Goal: Task Accomplishment & Management: Use online tool/utility

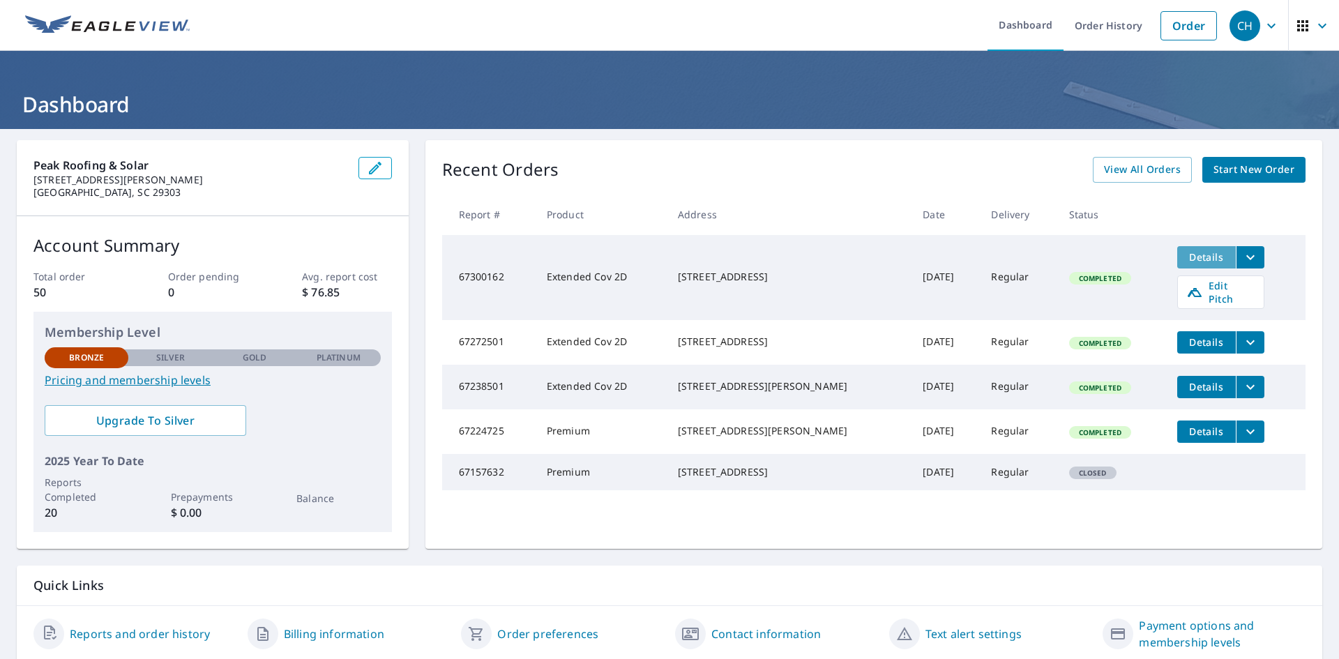
click at [1197, 264] on button "Details" at bounding box center [1206, 257] width 59 height 22
drag, startPoint x: 750, startPoint y: 278, endPoint x: 678, endPoint y: 268, distance: 72.6
click at [678, 268] on td "[STREET_ADDRESS]" at bounding box center [789, 277] width 245 height 85
click at [1242, 259] on icon "filesDropdownBtn-67300162" at bounding box center [1250, 257] width 17 height 17
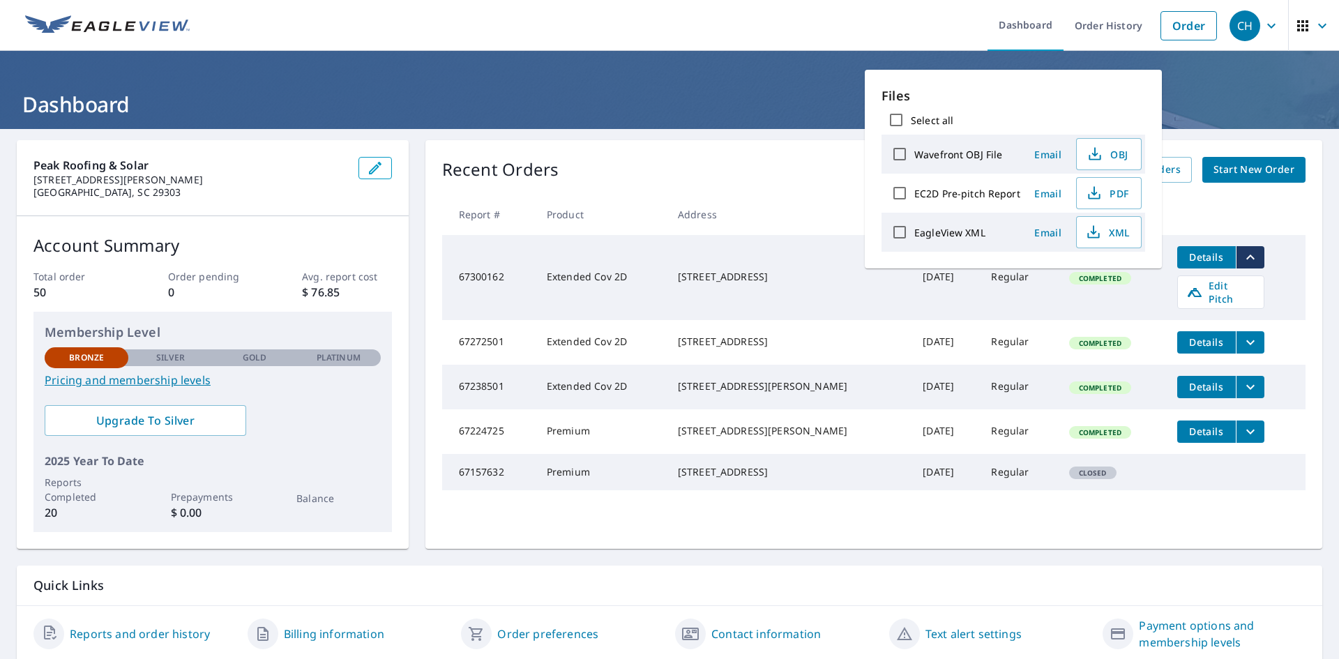
click at [1242, 259] on icon "filesDropdownBtn-67300162" at bounding box center [1250, 257] width 17 height 17
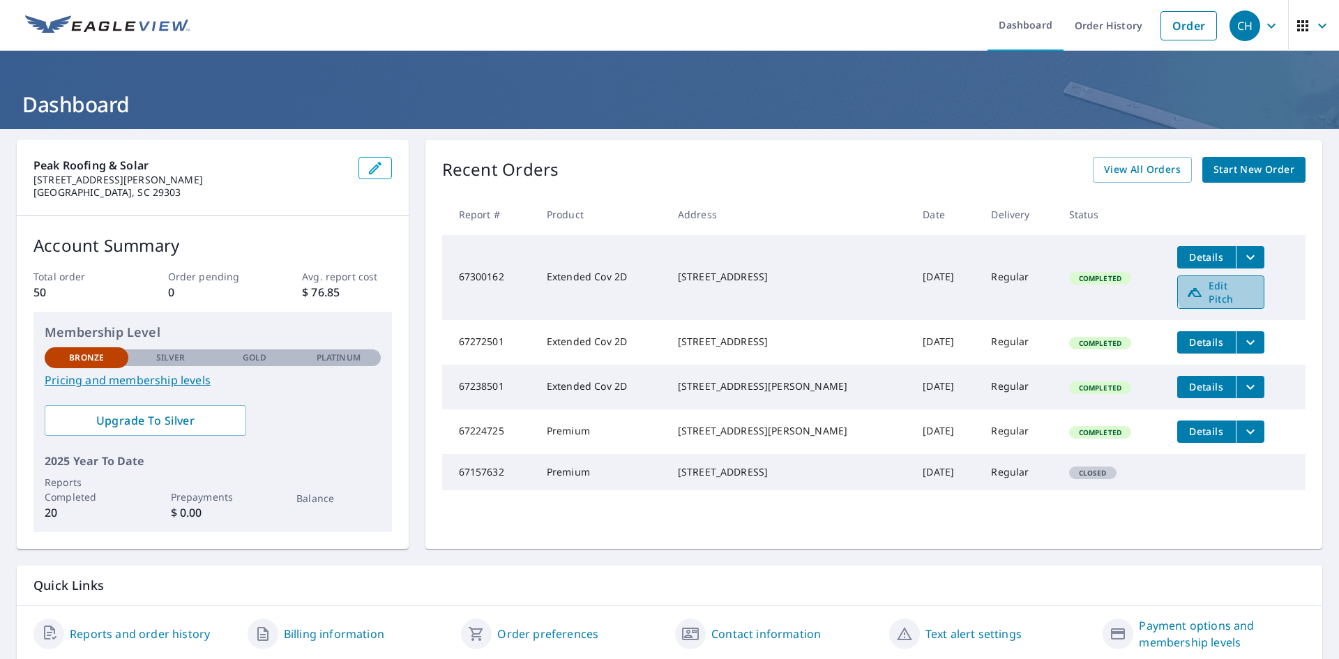
click at [1227, 280] on span "Edit Pitch" at bounding box center [1220, 292] width 69 height 26
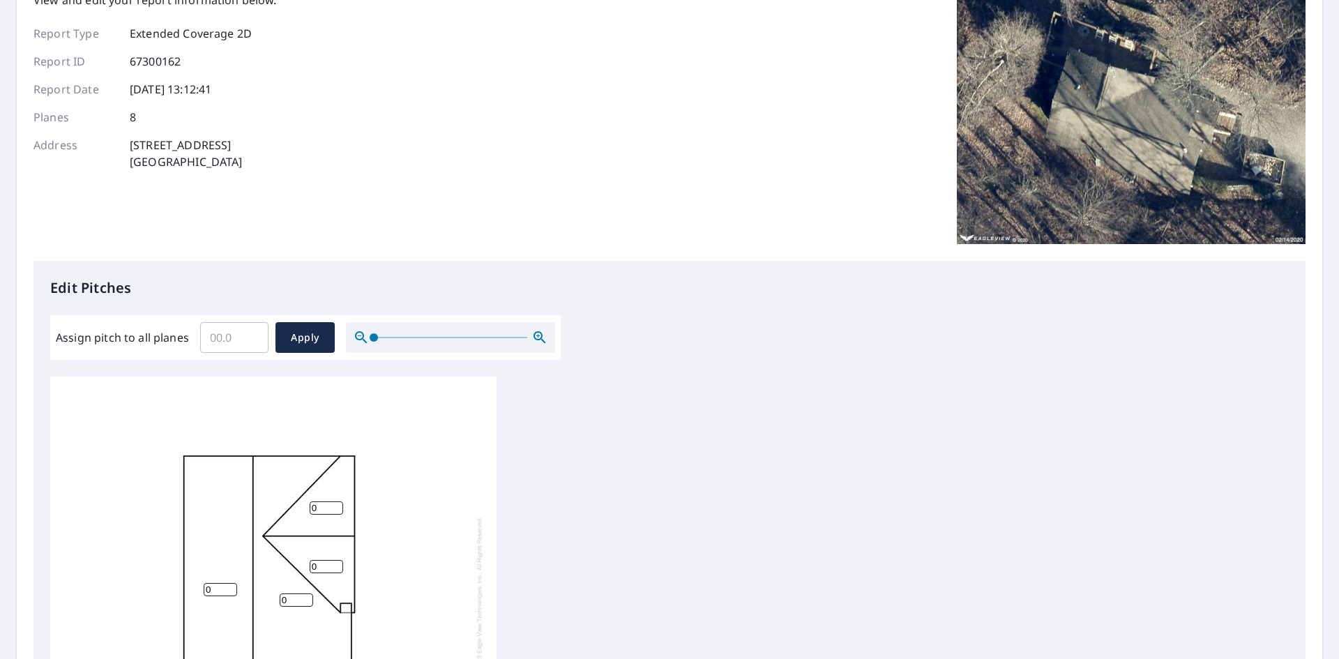
scroll to position [70, 0]
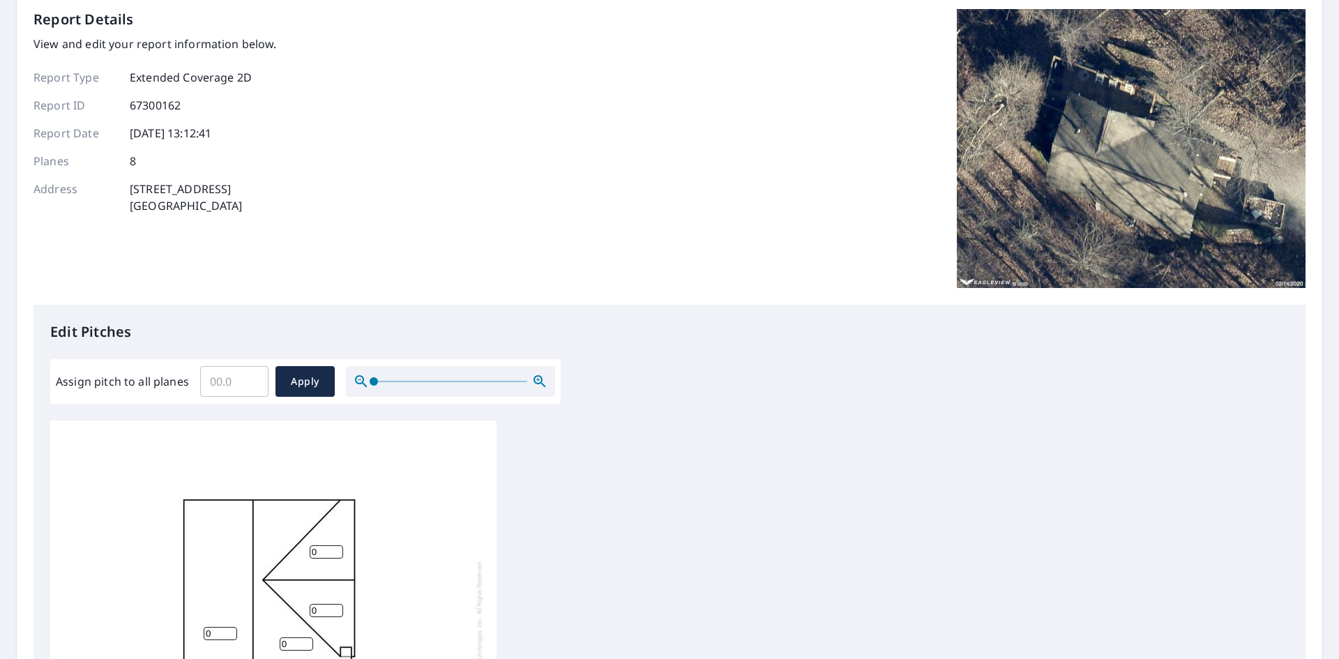
click at [219, 381] on input "Assign pitch to all planes" at bounding box center [234, 381] width 68 height 39
type input "5"
click at [387, 291] on div "Report Details View and edit your report information below. Report Type Extende…" at bounding box center [669, 157] width 1272 height 296
click at [321, 369] on button "Apply" at bounding box center [304, 381] width 59 height 31
type input "5"
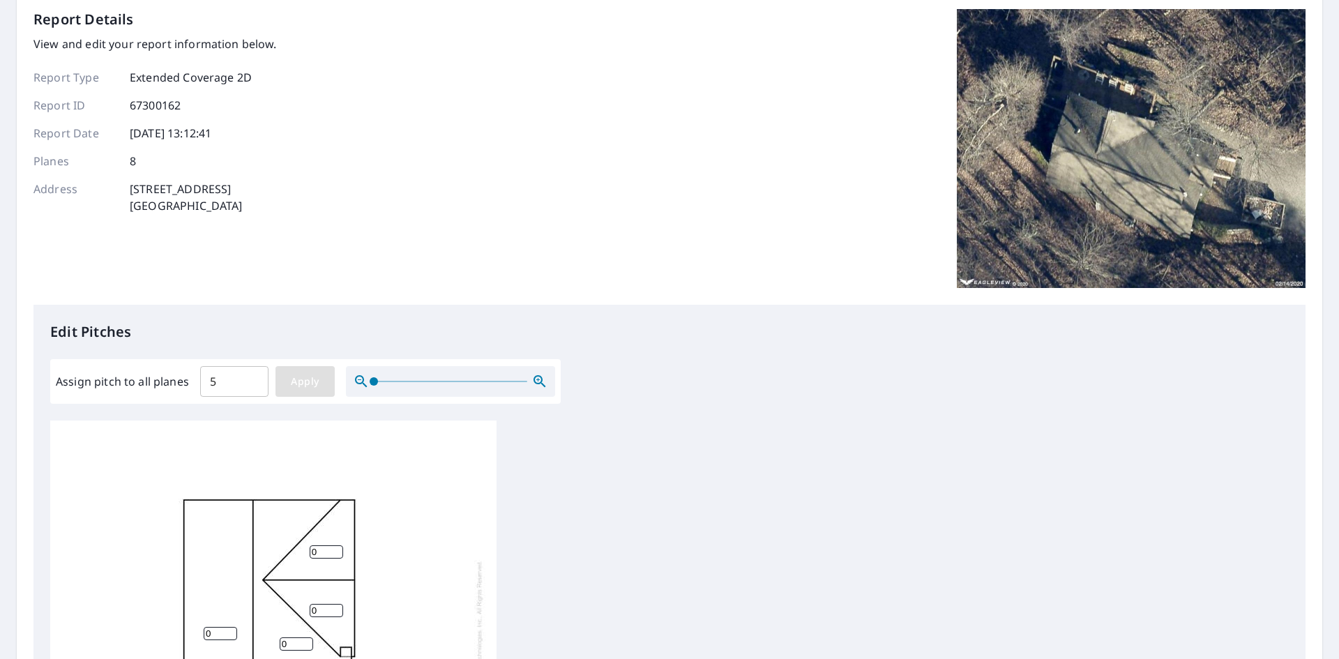
type input "5"
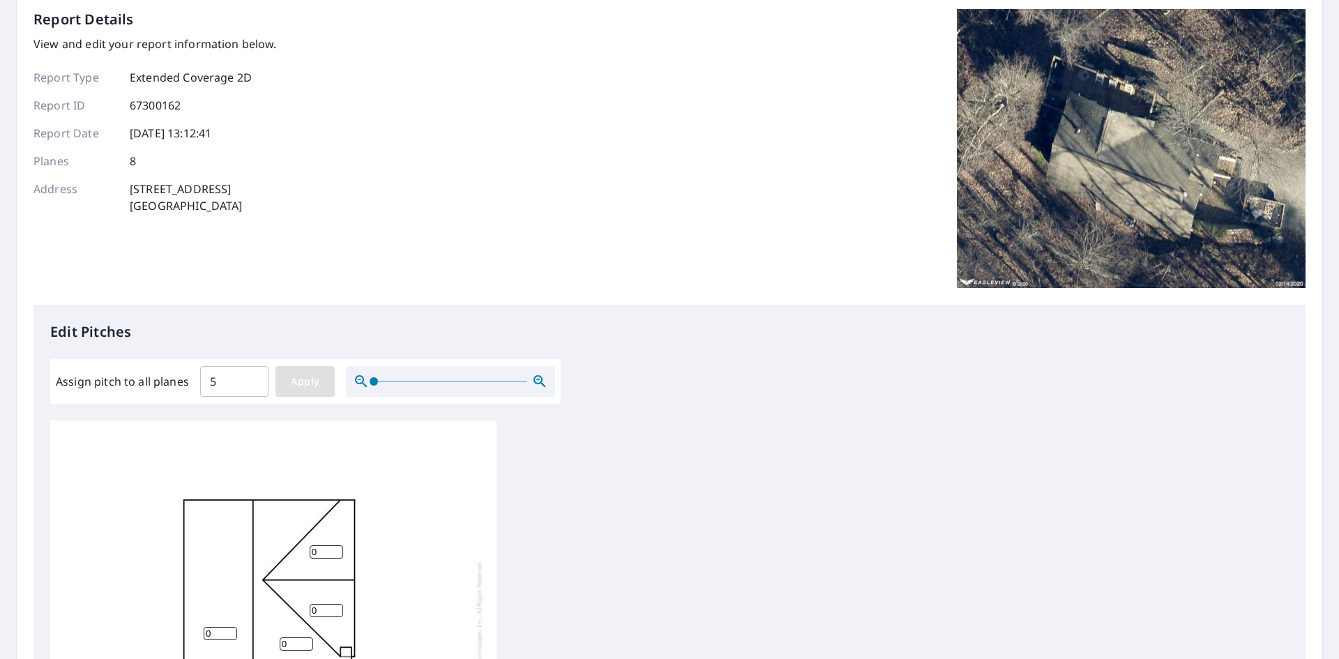
type input "5"
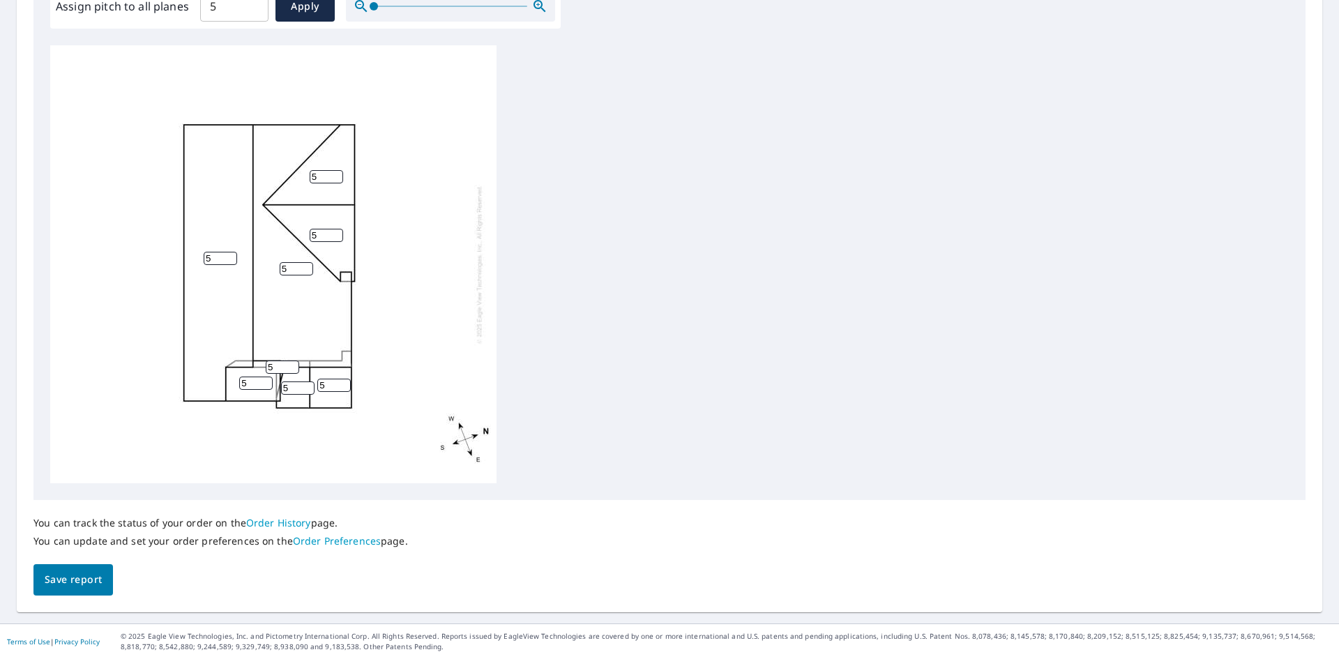
click at [95, 586] on span "Save report" at bounding box center [73, 579] width 57 height 17
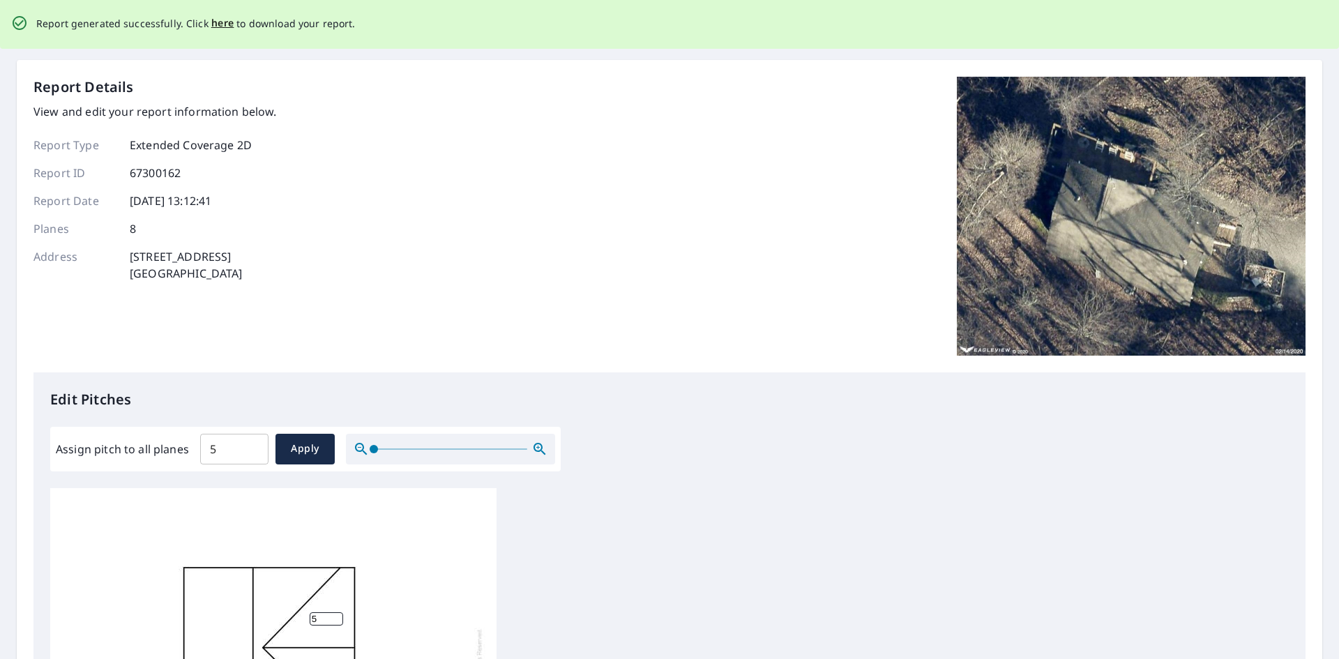
scroll to position [0, 0]
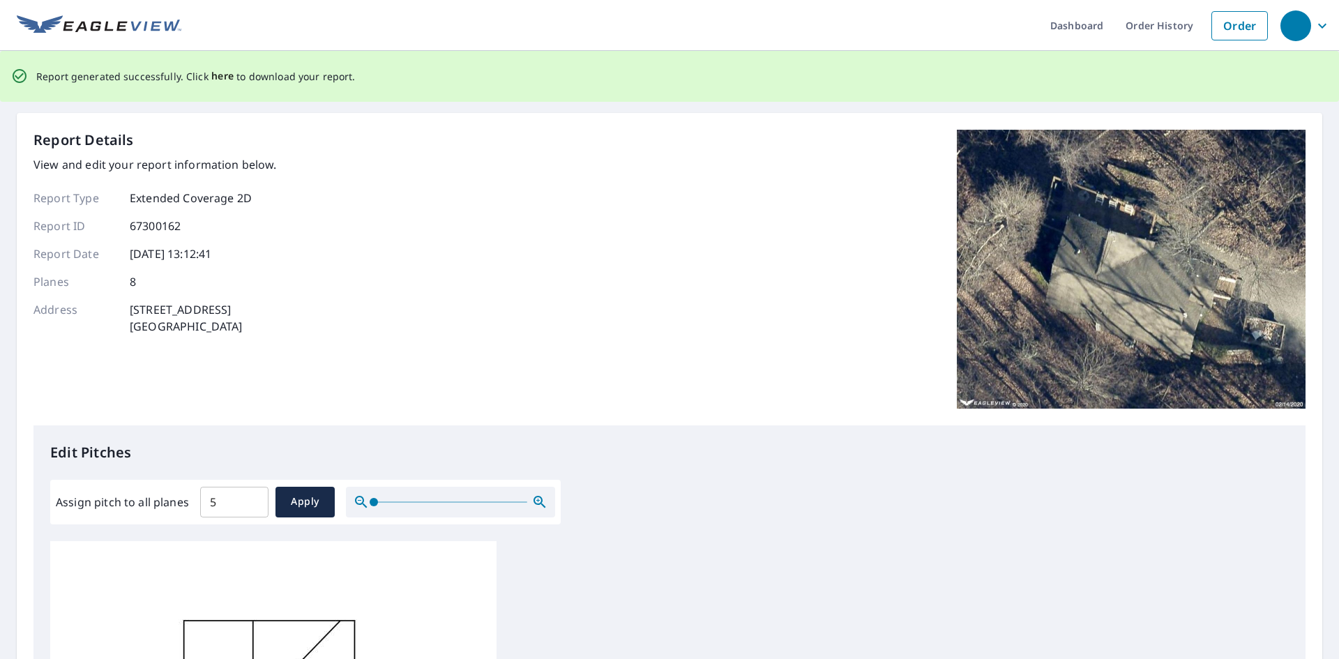
click at [216, 78] on span "here" at bounding box center [222, 76] width 23 height 17
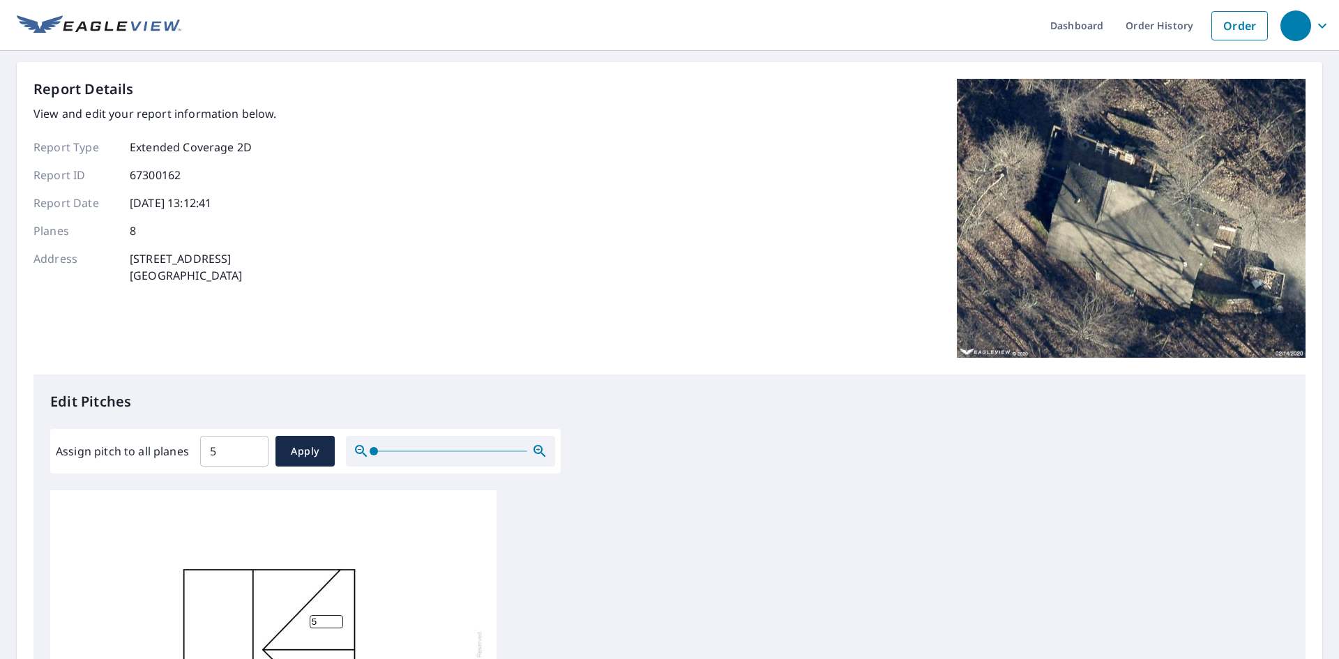
click at [203, 258] on p "[STREET_ADDRESS]" at bounding box center [186, 266] width 113 height 33
drag, startPoint x: 230, startPoint y: 275, endPoint x: 113, endPoint y: 258, distance: 118.4
click at [113, 258] on div "Address [STREET_ADDRESS]" at bounding box center [154, 266] width 243 height 33
